Goal: Task Accomplishment & Management: Use online tool/utility

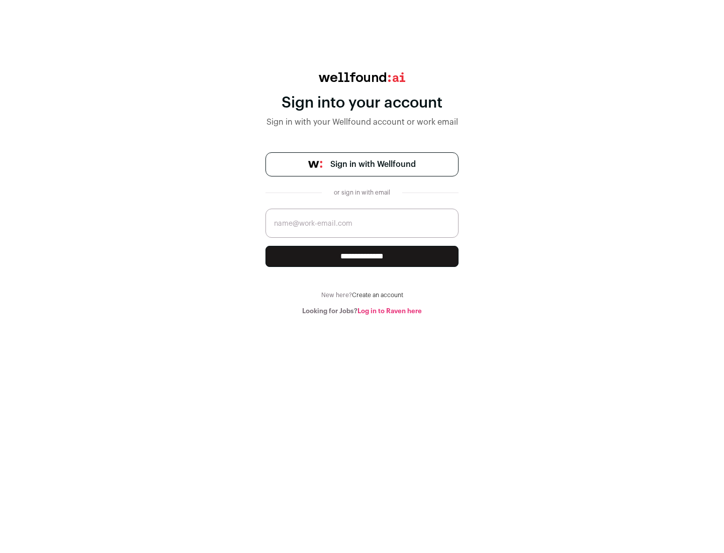
click at [373, 164] on span "Sign in with Wellfound" at bounding box center [372, 164] width 85 height 12
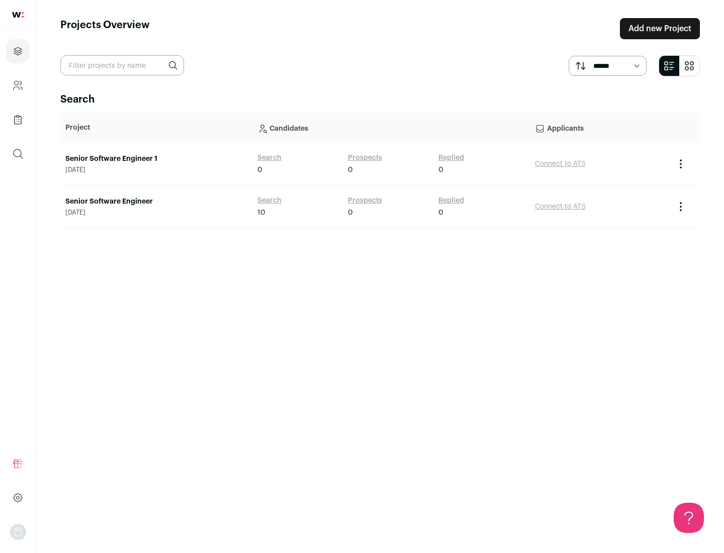
click at [156, 202] on link "Senior Software Engineer" at bounding box center [156, 202] width 182 height 10
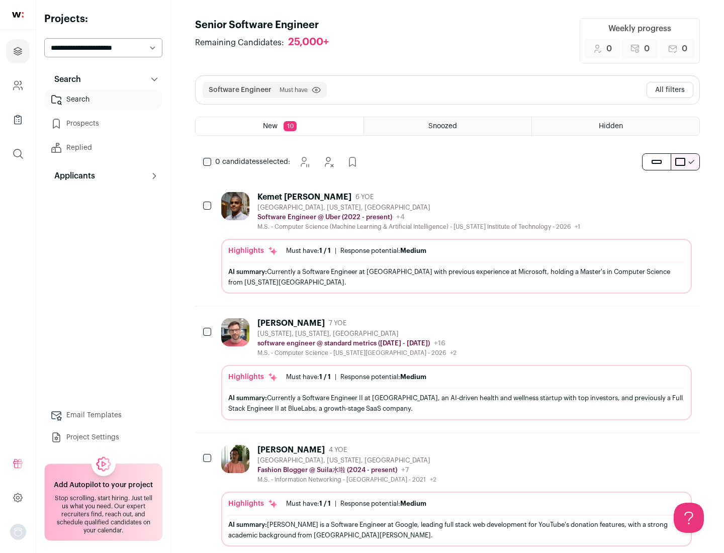
click at [448, 243] on div "Highlights Must have: 1 / 1 How many must haves have been fulfilled? | Response…" at bounding box center [456, 266] width 471 height 55
